Goal: Task Accomplishment & Management: Use online tool/utility

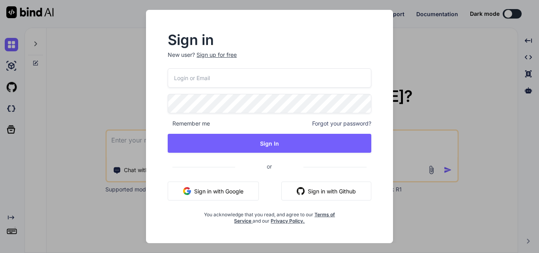
type input "[EMAIL_ADDRESS][DOMAIN_NAME]"
click at [181, 77] on input "[EMAIL_ADDRESS][DOMAIN_NAME]" at bounding box center [270, 77] width 204 height 19
type textarea "x"
type input "[EMAIL_ADDRESS][DOMAIN_NAME]"
type textarea "x"
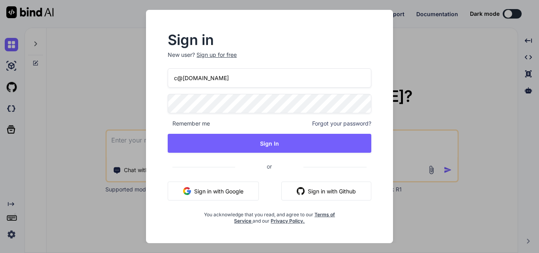
type input "@[DOMAIN_NAME]"
type textarea "x"
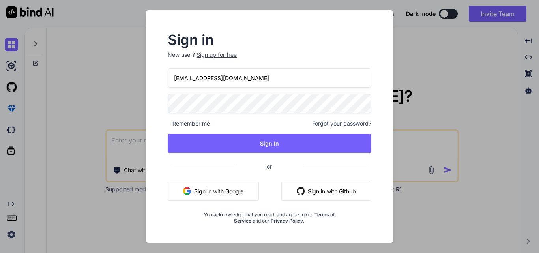
type input "[EMAIL_ADDRESS][DOMAIN_NAME]"
type textarea "x"
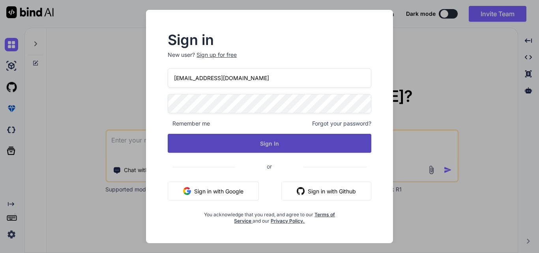
click at [270, 142] on button "Sign In" at bounding box center [270, 143] width 204 height 19
click at [268, 144] on button "Sign In" at bounding box center [270, 143] width 204 height 19
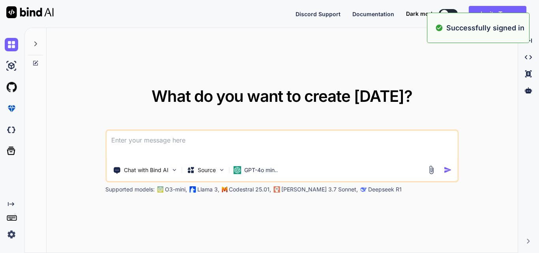
click at [178, 143] on textarea at bounding box center [282, 145] width 351 height 29
paste textarea "• Worked on create the N-tier architecture on web API. • Worked on to implement…"
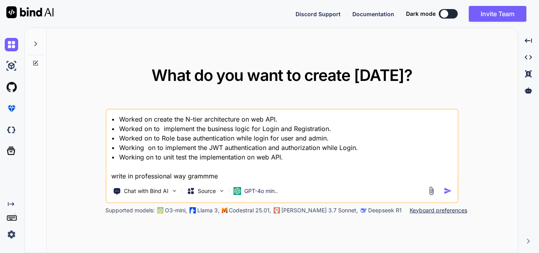
type textarea "• Worked on create the N-tier architecture on web API. • Worked on to implement…"
